Goal: Find specific page/section: Find specific page/section

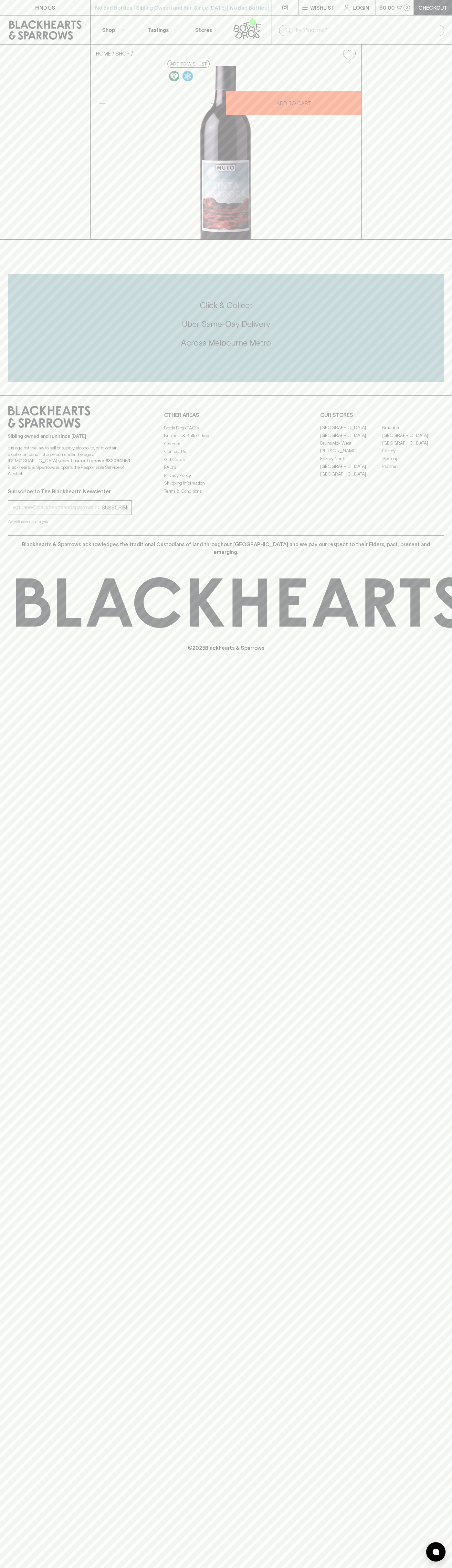
click at [218, 18] on link "Stores" at bounding box center [203, 29] width 45 height 29
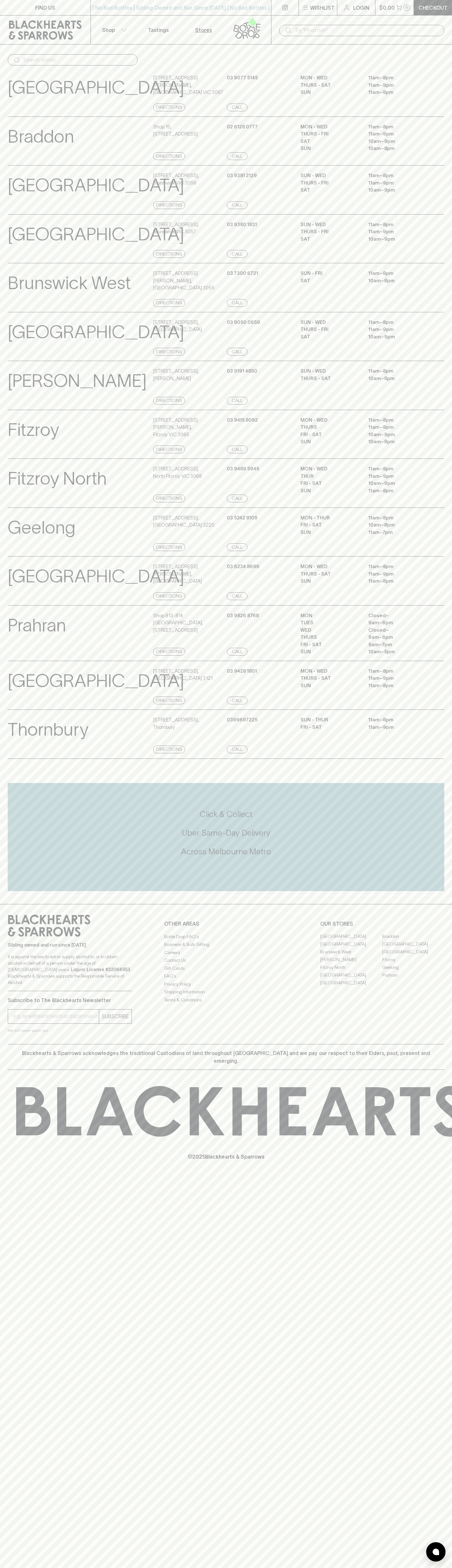
click at [18, 1567] on html "FIND US | No Bad Bottles | Sibling Owned and Run Since [DATE] | No Bad Bottles …" at bounding box center [226, 784] width 452 height 1568
click at [31, 1567] on html "FIND US | No Bad Bottles | Sibling Owned and Run Since [DATE] | No Bad Bottles …" at bounding box center [226, 784] width 452 height 1568
